Goal: Information Seeking & Learning: Learn about a topic

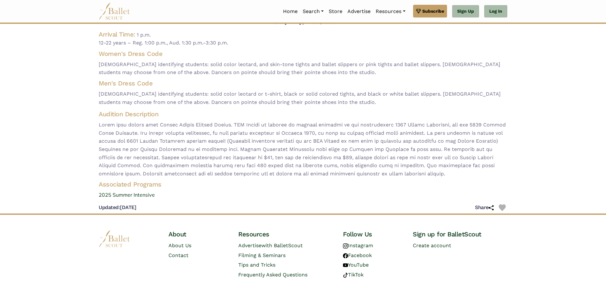
scroll to position [63, 0]
click at [117, 190] on link "2025 Summer Intensive" at bounding box center [303, 194] width 419 height 8
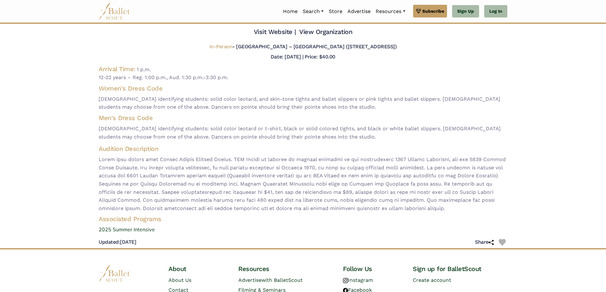
scroll to position [0, 0]
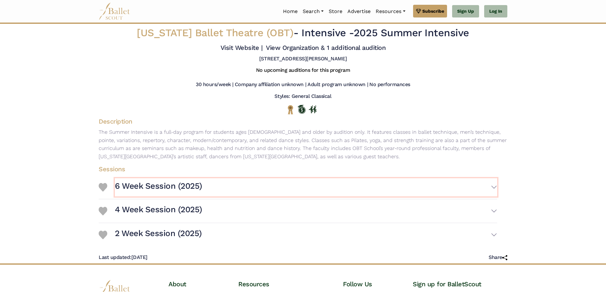
click at [492, 184] on button "6 Week Session (2025)" at bounding box center [306, 187] width 383 height 18
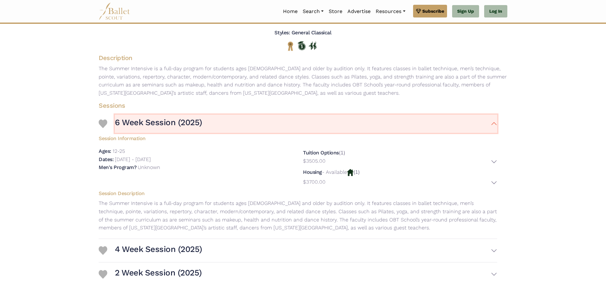
scroll to position [95, 0]
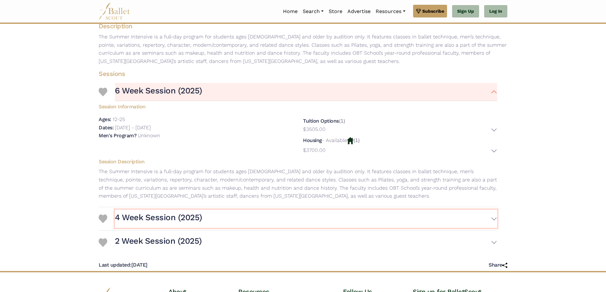
click at [492, 220] on button "4 Week Session (2025)" at bounding box center [306, 219] width 383 height 18
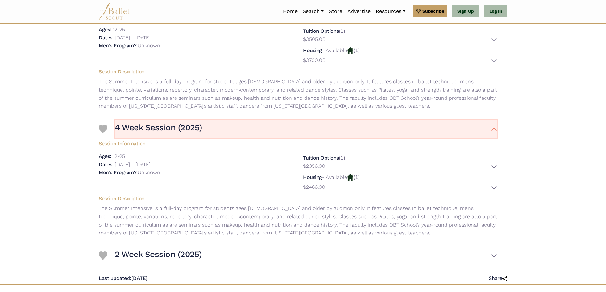
scroll to position [190, 0]
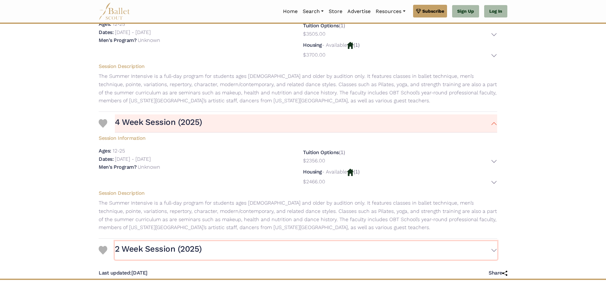
click at [493, 248] on button "2 Week Session (2025)" at bounding box center [306, 250] width 383 height 18
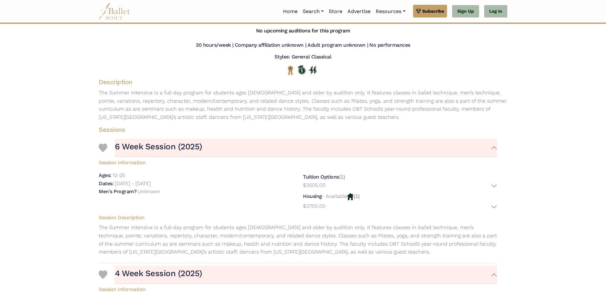
scroll to position [0, 0]
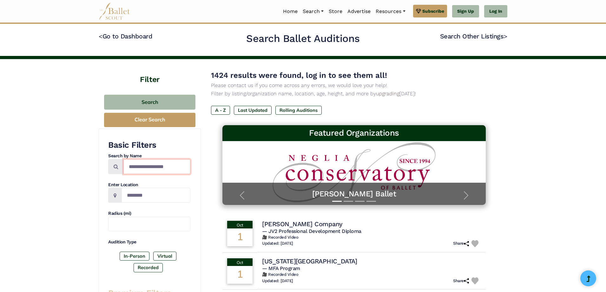
click at [138, 167] on input "Search by names..." at bounding box center [157, 166] width 67 height 15
type input "**********"
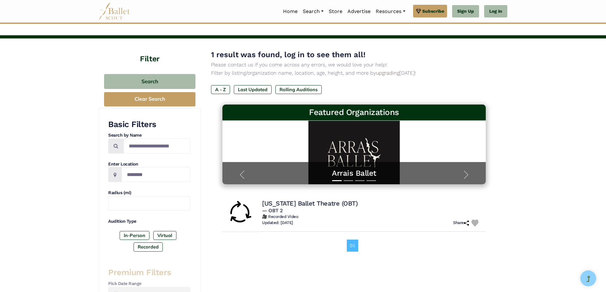
scroll to position [32, 0]
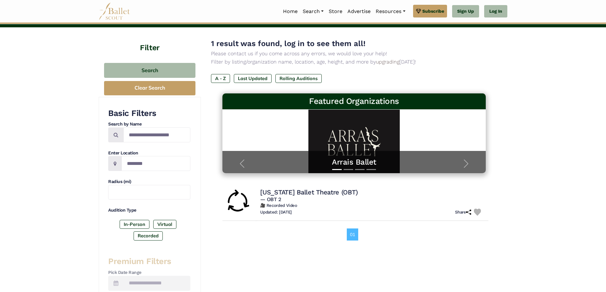
click at [304, 189] on h4 "Oregon Ballet Theatre (OBT)" at bounding box center [308, 192] width 97 height 9
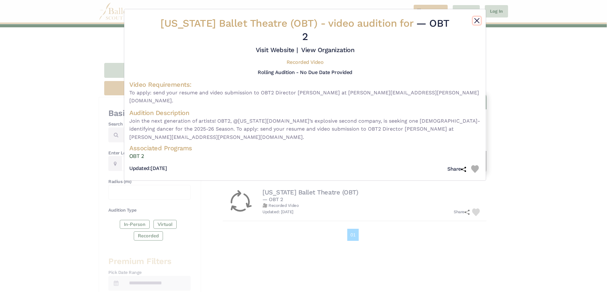
click at [476, 21] on button "Close" at bounding box center [477, 21] width 8 height 8
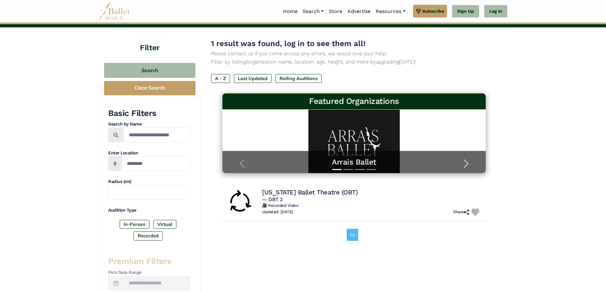
click at [466, 162] on span "button" at bounding box center [466, 163] width 10 height 10
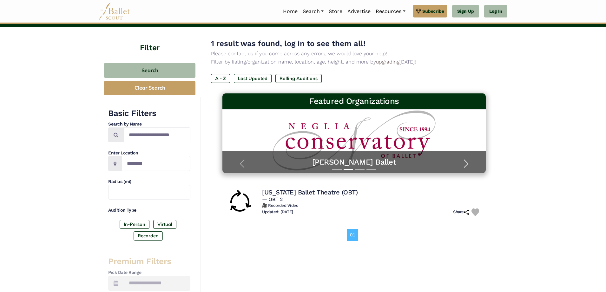
click at [466, 162] on span "button" at bounding box center [466, 163] width 10 height 10
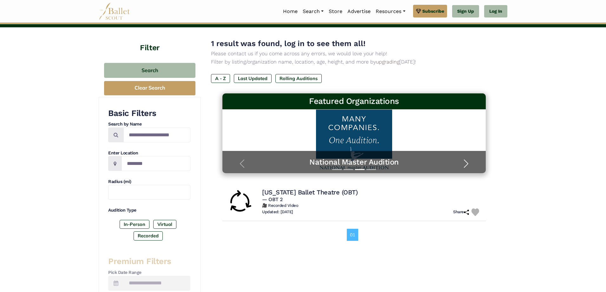
click at [466, 162] on span "button" at bounding box center [466, 163] width 10 height 10
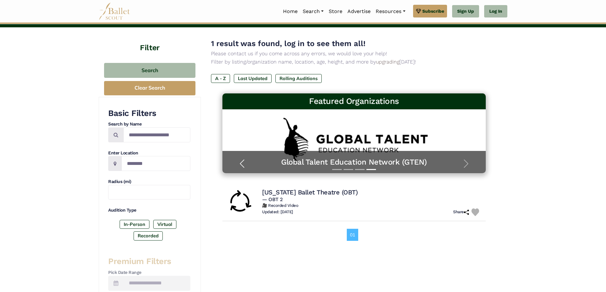
click at [242, 160] on span "button" at bounding box center [242, 163] width 10 height 10
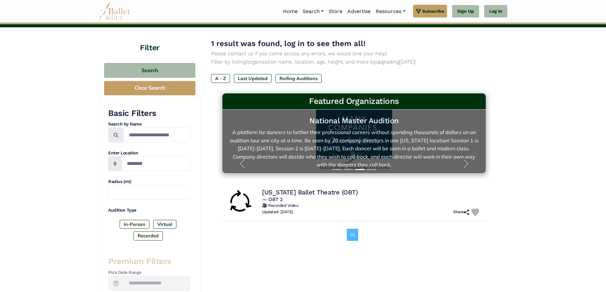
click at [348, 130] on link "National Master Audition A platform for dancers to further their professional c…" at bounding box center [354, 141] width 251 height 51
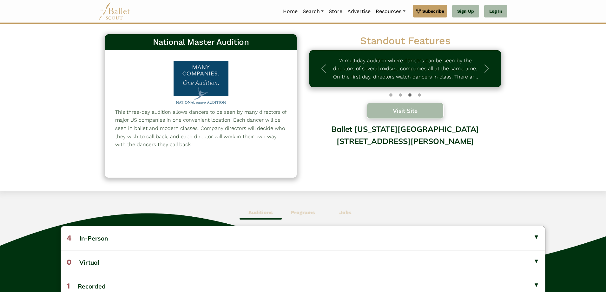
click at [413, 115] on button "Visit Site" at bounding box center [405, 111] width 77 height 16
